Goal: Task Accomplishment & Management: Manage account settings

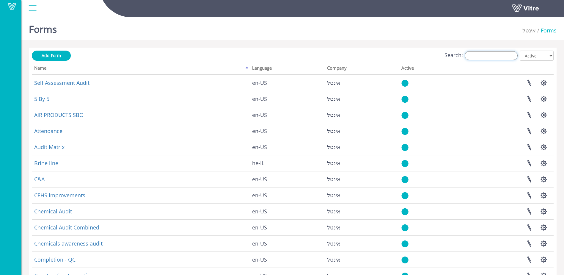
click at [472, 55] on input "Search:" at bounding box center [490, 55] width 53 height 9
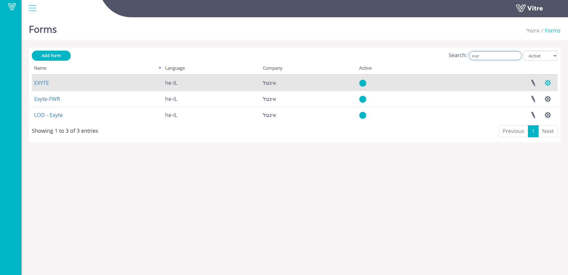
type input "exyt"
click at [549, 83] on button "button" at bounding box center [548, 83] width 15 height 16
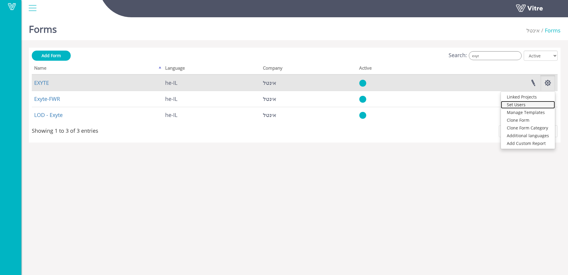
click at [529, 104] on link "Set Users" at bounding box center [528, 105] width 54 height 8
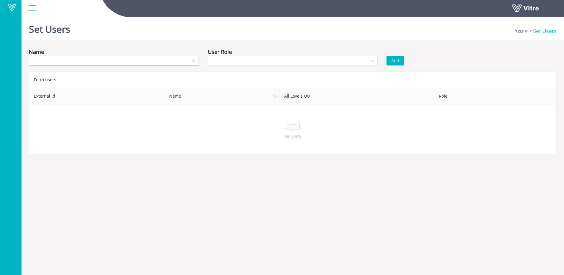
click at [125, 59] on input "search" at bounding box center [111, 60] width 159 height 9
type input "sho"
click at [66, 73] on div "SHONTAL OREN" at bounding box center [113, 72] width 163 height 7
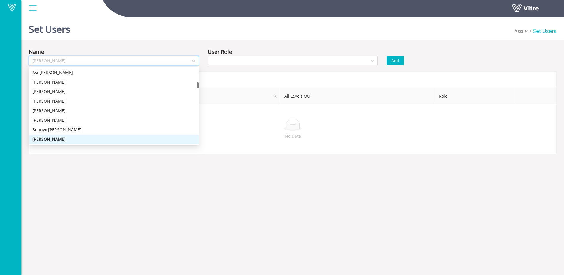
drag, startPoint x: 70, startPoint y: 60, endPoint x: 31, endPoint y: 62, distance: 38.7
click at [31, 62] on div "SHONTAL OREN" at bounding box center [114, 61] width 170 height 10
click at [125, 110] on div "Nadav Alfasi" at bounding box center [113, 110] width 163 height 7
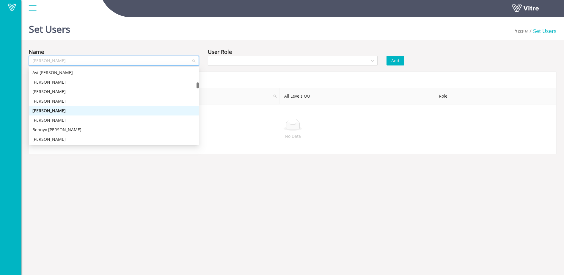
drag, startPoint x: 77, startPoint y: 61, endPoint x: 22, endPoint y: 59, distance: 55.3
click at [22, 59] on div "Name Nadav Alfasi User Role Add Form users External Id Name All Levels OU Role …" at bounding box center [292, 101] width 542 height 106
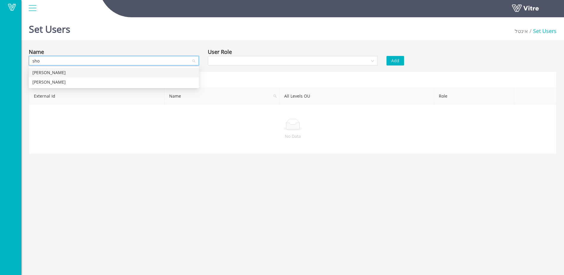
type input "shon"
click at [34, 75] on div "SHONTAL OREN" at bounding box center [113, 72] width 163 height 7
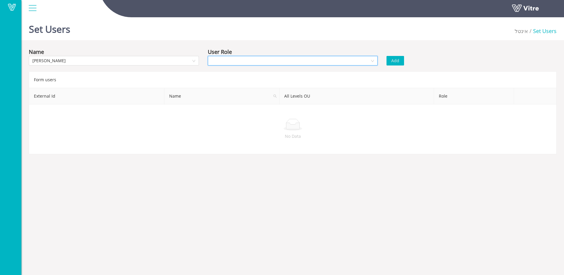
click at [262, 59] on input "search" at bounding box center [290, 60] width 159 height 9
click at [235, 82] on div "Recipient" at bounding box center [292, 82] width 163 height 7
click at [403, 61] on button "Add" at bounding box center [395, 61] width 18 height 10
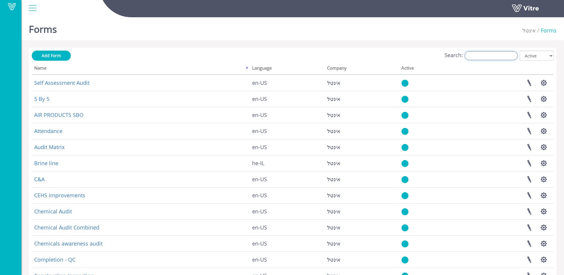
click at [493, 57] on input "Search:" at bounding box center [490, 55] width 53 height 9
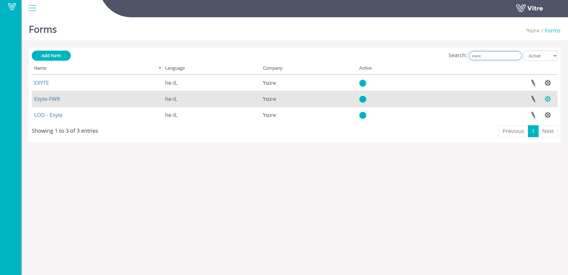
type input "exyte"
click at [549, 97] on button "button" at bounding box center [548, 99] width 15 height 16
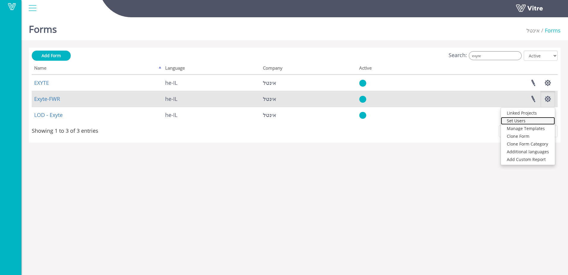
click at [527, 119] on link "Set Users" at bounding box center [528, 121] width 54 height 8
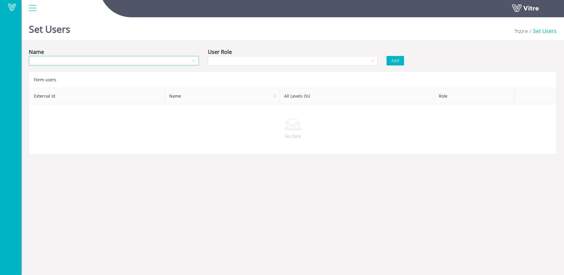
click at [98, 61] on input "search" at bounding box center [111, 60] width 159 height 9
type input "[PERSON_NAME]"
click at [65, 70] on div "SHONTAL OREN" at bounding box center [113, 72] width 163 height 7
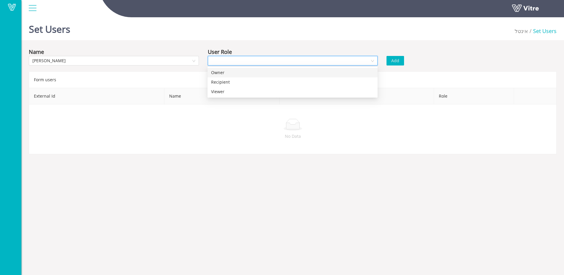
click at [264, 59] on input "search" at bounding box center [290, 60] width 159 height 9
click at [223, 83] on div "Recipient" at bounding box center [292, 82] width 163 height 7
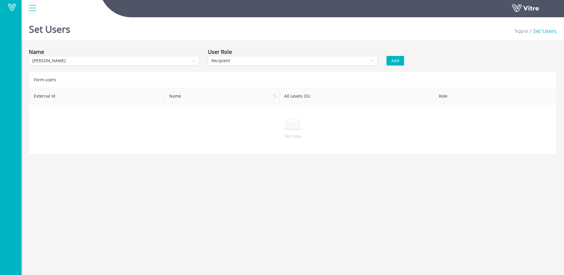
click at [393, 59] on span "Add" at bounding box center [395, 60] width 8 height 7
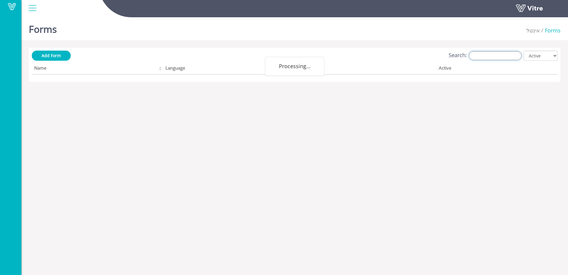
click at [489, 56] on input "Search:" at bounding box center [495, 55] width 53 height 9
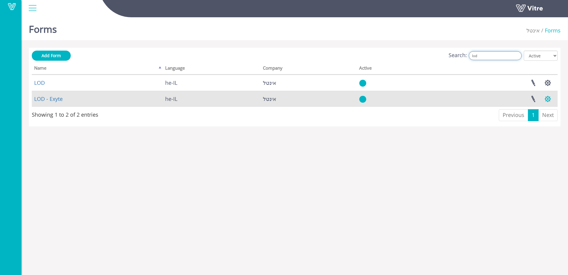
type input "lod"
click at [549, 98] on button "button" at bounding box center [548, 99] width 15 height 16
click at [521, 119] on link "Set Users" at bounding box center [528, 121] width 54 height 8
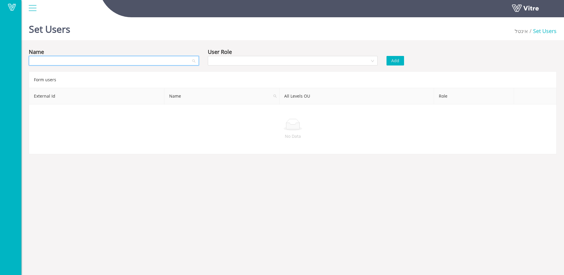
click at [89, 63] on input "search" at bounding box center [111, 60] width 159 height 9
type input "[PERSON_NAME]"
click at [37, 72] on div "[PERSON_NAME]" at bounding box center [113, 72] width 163 height 7
click at [220, 65] on input "search" at bounding box center [290, 60] width 159 height 9
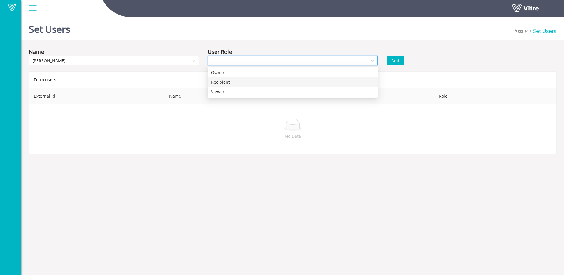
click at [216, 81] on div "Recipient" at bounding box center [292, 82] width 163 height 7
click at [392, 62] on span "Add" at bounding box center [395, 60] width 8 height 7
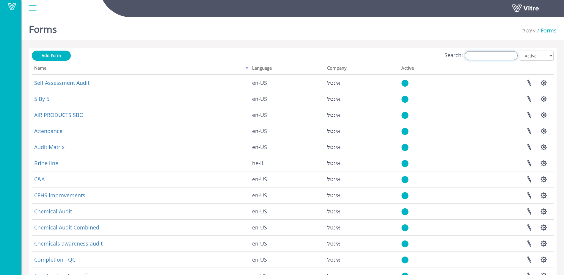
click at [498, 56] on input "Search:" at bounding box center [490, 55] width 53 height 9
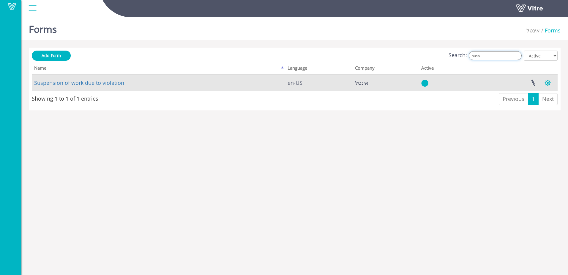
type input "susp"
click at [550, 81] on button "button" at bounding box center [548, 83] width 15 height 16
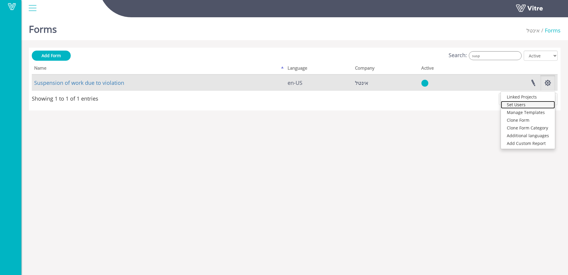
click at [525, 104] on link "Set Users" at bounding box center [528, 105] width 54 height 8
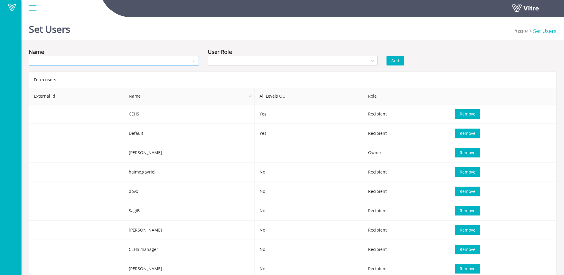
click at [90, 63] on input "search" at bounding box center [111, 60] width 159 height 9
type input "[PERSON_NAME]"
click at [72, 70] on div "[PERSON_NAME]" at bounding box center [113, 72] width 163 height 7
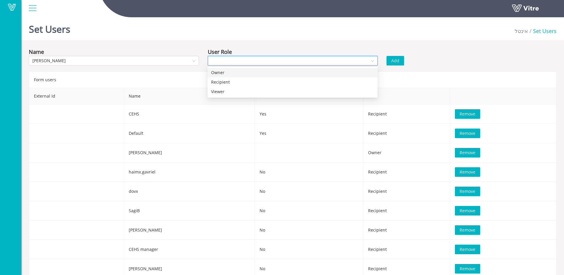
click at [250, 58] on input "search" at bounding box center [290, 60] width 159 height 9
click at [225, 81] on div "Recipient" at bounding box center [292, 82] width 163 height 7
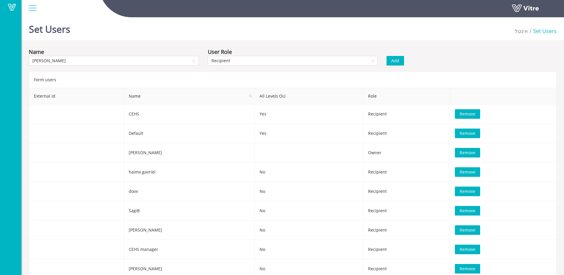
click at [396, 62] on span "Add" at bounding box center [395, 60] width 8 height 7
click at [67, 59] on input "search" at bounding box center [111, 60] width 159 height 9
type input "הדרכ"
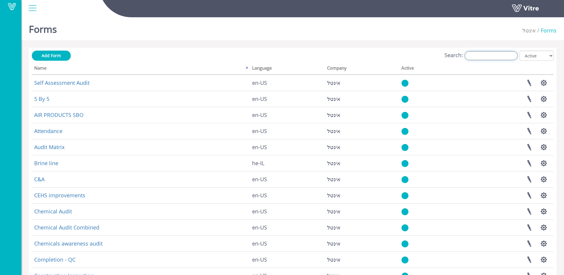
click at [484, 57] on input "Search:" at bounding box center [490, 55] width 53 height 9
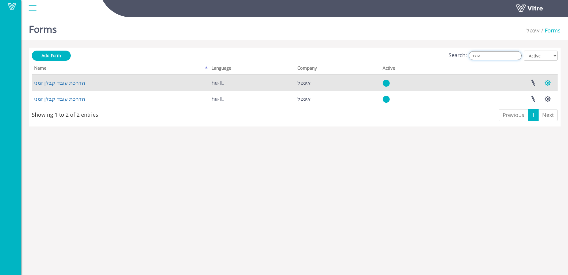
type input "הדרכ"
click at [546, 83] on button "button" at bounding box center [548, 83] width 15 height 16
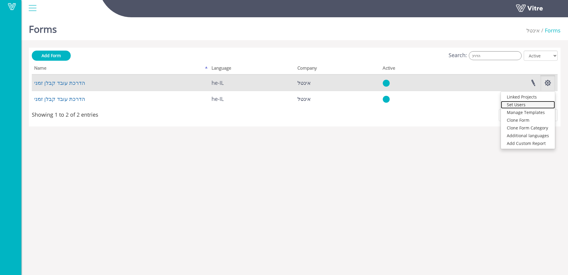
click at [527, 104] on link "Set Users" at bounding box center [528, 105] width 54 height 8
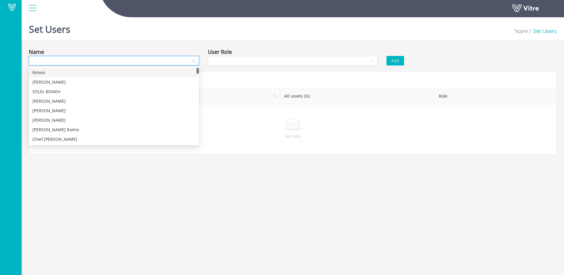
click at [67, 61] on input "search" at bounding box center [111, 60] width 159 height 9
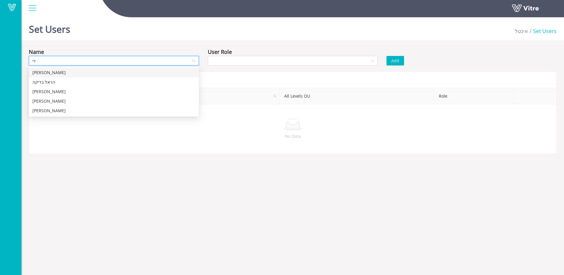
type input "ד"
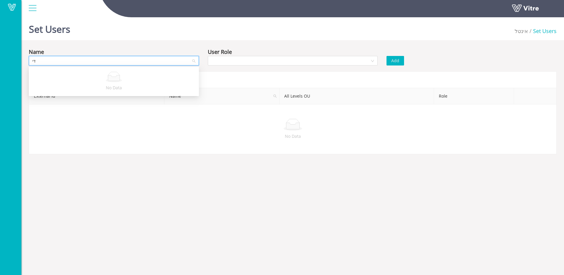
type input "ד"
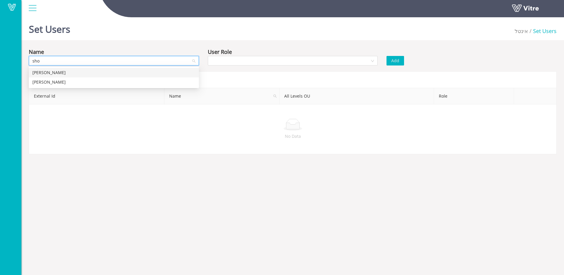
type input "[PERSON_NAME]"
click at [68, 75] on div "[PERSON_NAME]" at bounding box center [113, 72] width 163 height 7
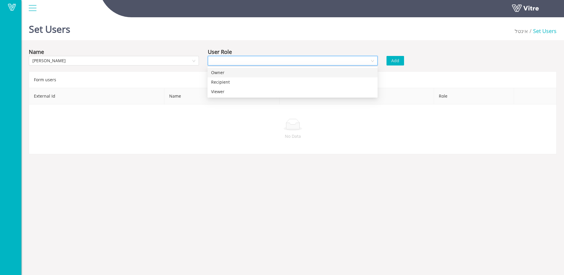
click at [221, 63] on input "search" at bounding box center [290, 60] width 159 height 9
click at [222, 81] on div "Recipient" at bounding box center [292, 82] width 163 height 7
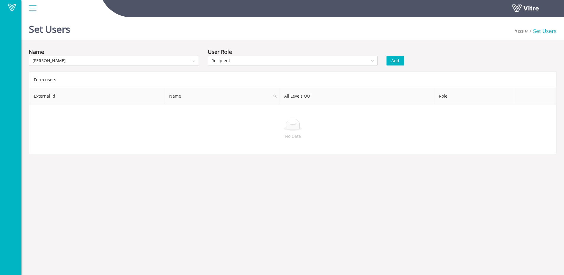
click at [394, 59] on span "Add" at bounding box center [395, 60] width 8 height 7
